Goal: Find specific fact: Find specific fact

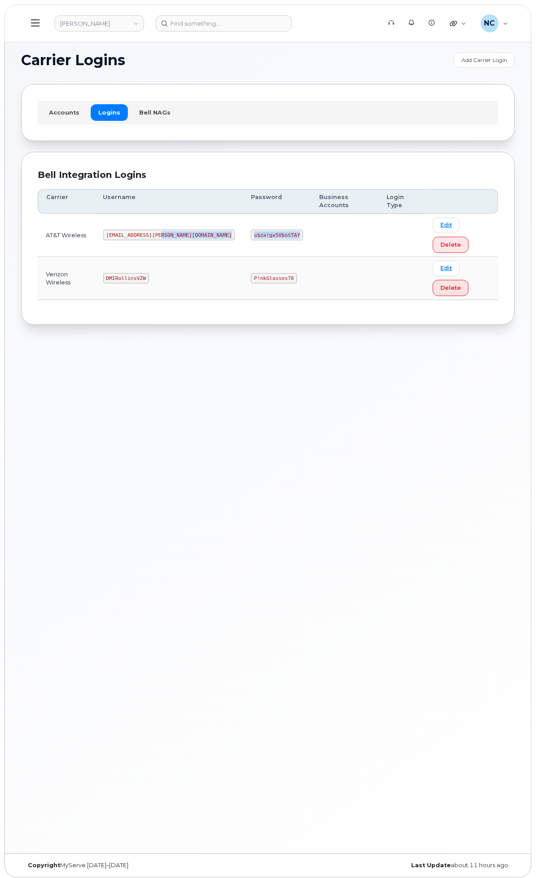
drag, startPoint x: 355, startPoint y: 237, endPoint x: 267, endPoint y: 235, distance: 87.6
click at [267, 235] on tr "AT&T Wireless MS-Rollins@dminc.com u$za!gx5VbntTAf Edit Delete" at bounding box center [268, 235] width 461 height 43
click at [360, 226] on td at bounding box center [344, 235] width 67 height 43
drag, startPoint x: 341, startPoint y: 238, endPoint x: 315, endPoint y: 237, distance: 25.6
click at [303, 237] on code "u$za!gx5VbntTAf" at bounding box center [277, 235] width 52 height 11
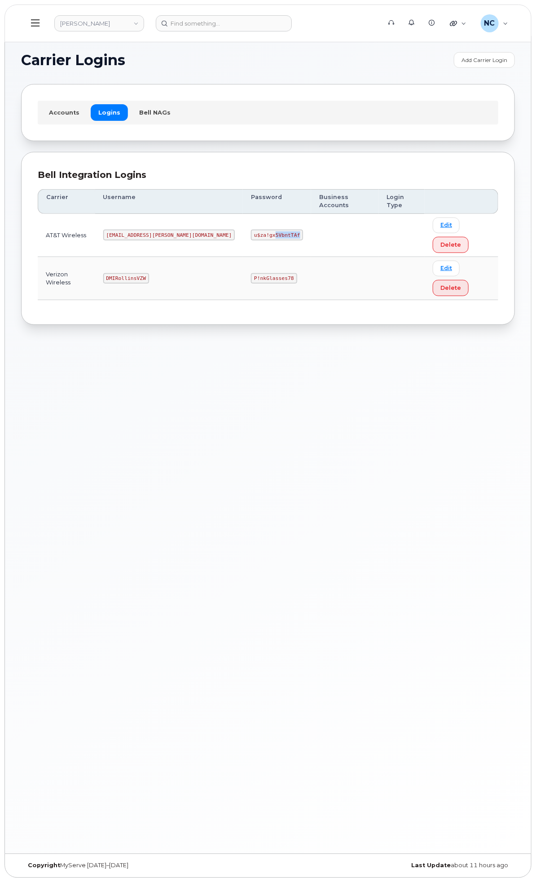
click at [303, 231] on code "u$za!gx5VbntTAf" at bounding box center [277, 235] width 52 height 11
drag, startPoint x: 329, startPoint y: 235, endPoint x: 288, endPoint y: 239, distance: 41.6
click at [288, 239] on td "u$za!gx5VbntTAf" at bounding box center [277, 235] width 68 height 43
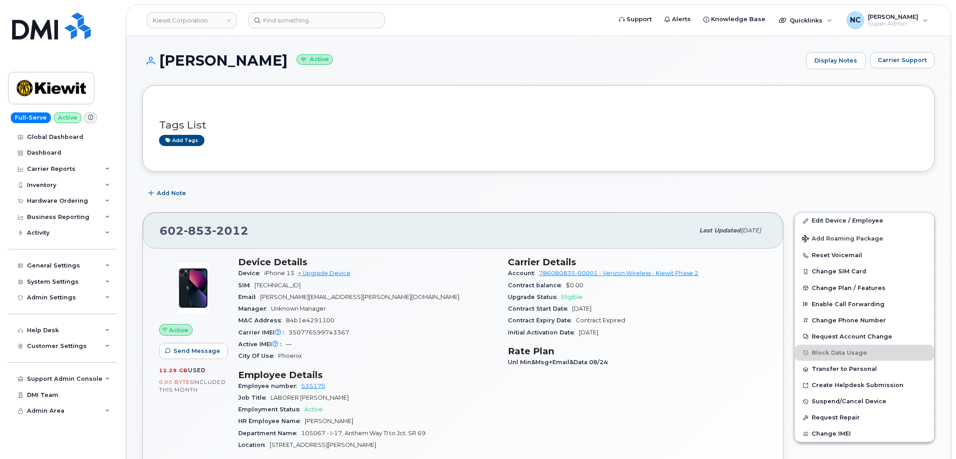
click at [320, 10] on header "Kiewit Corporation Support Alerts Knowledge Base Quicklinks Suspend / Cancel De…" at bounding box center [538, 19] width 825 height 31
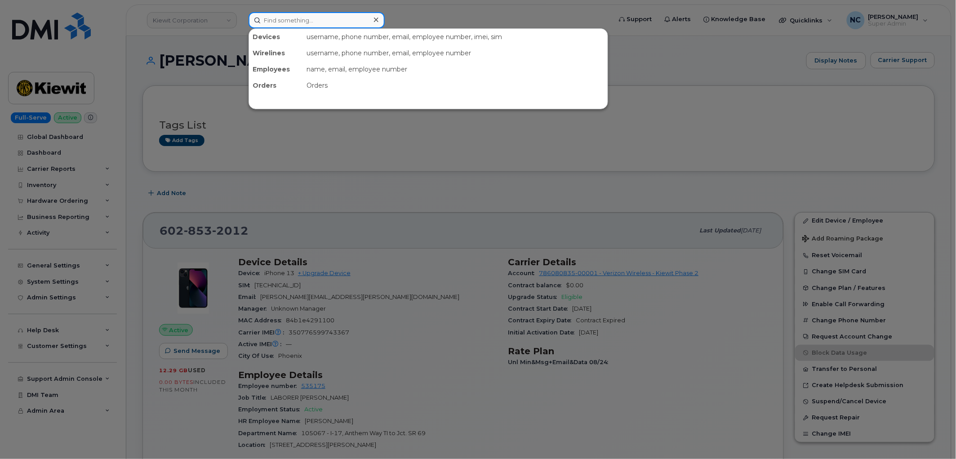
drag, startPoint x: 317, startPoint y: 20, endPoint x: 318, endPoint y: 36, distance: 15.7
click at [317, 21] on input at bounding box center [316, 20] width 136 height 16
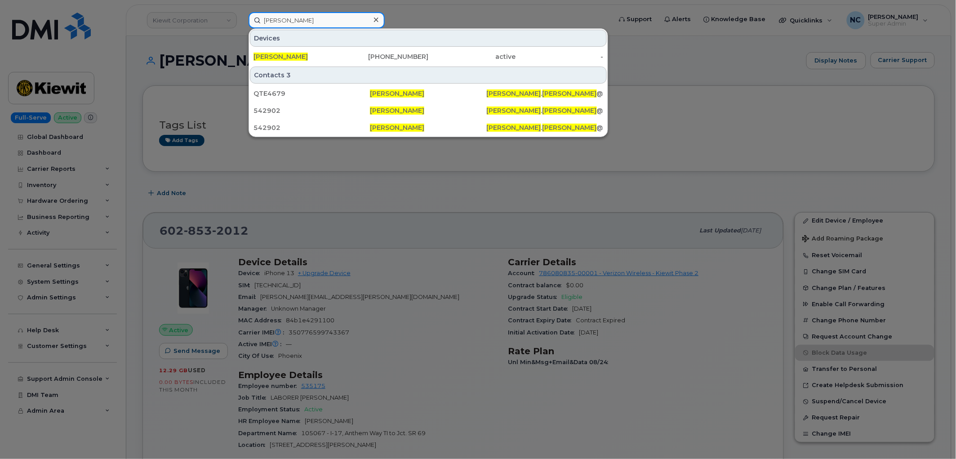
type input "dalton watson"
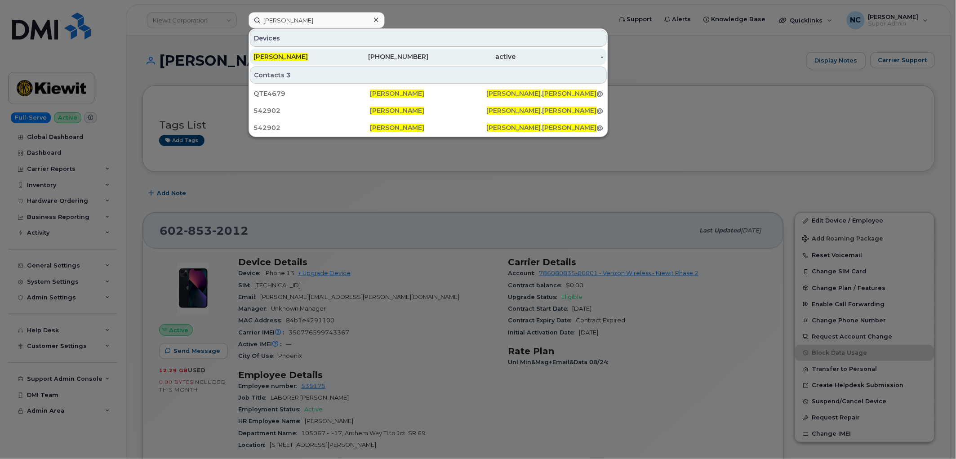
click at [379, 61] on div "864-742-8045" at bounding box center [385, 57] width 88 height 16
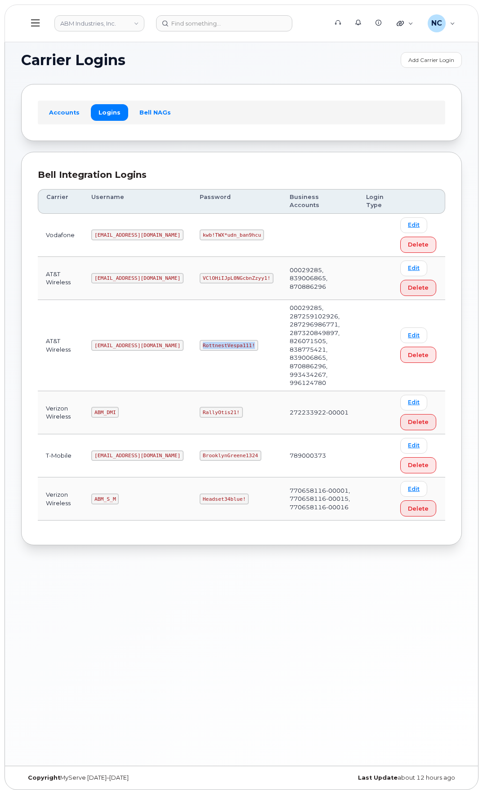
drag, startPoint x: 226, startPoint y: 329, endPoint x: 159, endPoint y: 328, distance: 66.1
click at [191, 328] on td "RottnestVespa111!" at bounding box center [236, 345] width 90 height 91
copy code "RottnestVespa111!"
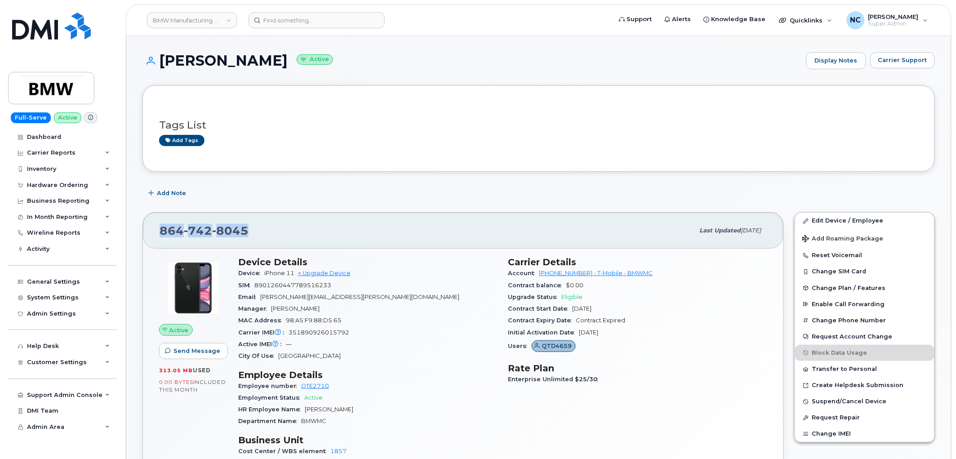
drag, startPoint x: 261, startPoint y: 232, endPoint x: 148, endPoint y: 222, distance: 113.2
click at [148, 222] on div "864 742 8045 Last updated Sep 11, 2025" at bounding box center [463, 231] width 640 height 36
copy span "864 742 8045"
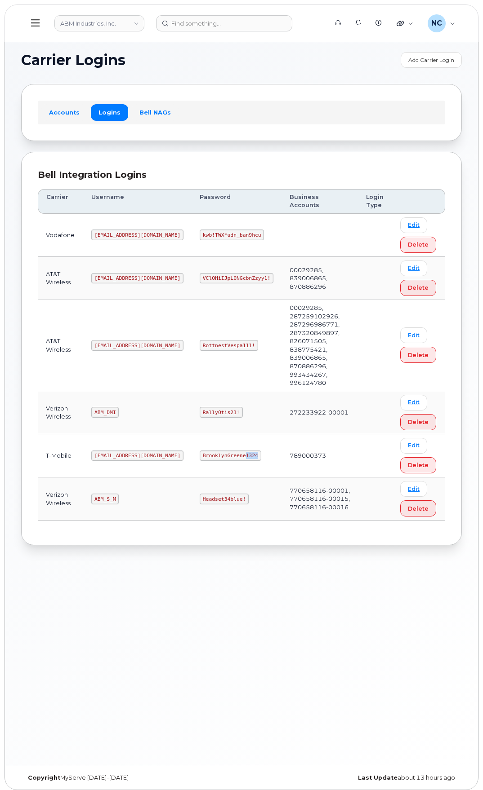
drag, startPoint x: 229, startPoint y: 423, endPoint x: 218, endPoint y: 402, distance: 23.5
click at [211, 434] on td "BrooklynGreene1324" at bounding box center [236, 455] width 90 height 43
click at [225, 391] on td "RallyOtis21!" at bounding box center [236, 412] width 90 height 43
drag, startPoint x: 225, startPoint y: 328, endPoint x: 168, endPoint y: 324, distance: 57.2
click at [191, 326] on td "RottnestVespa111!" at bounding box center [236, 345] width 90 height 91
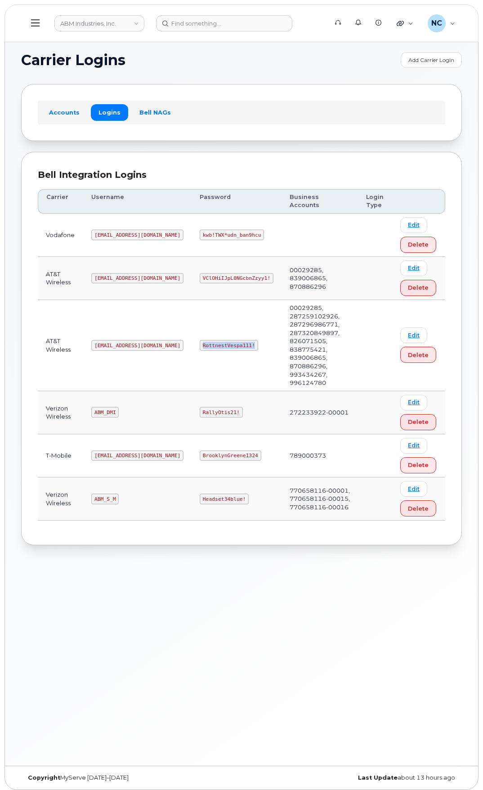
copy code "RottnestVespa111!"
